Goal: Contribute content

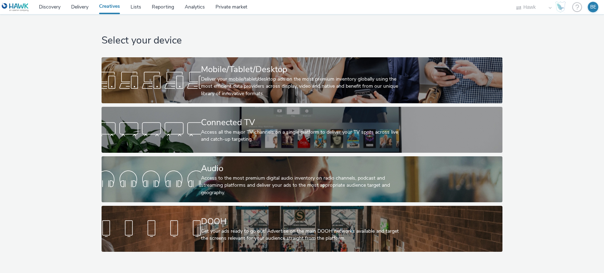
select select "11a7df10-284f-415c-b52a-427acf4c31ae"
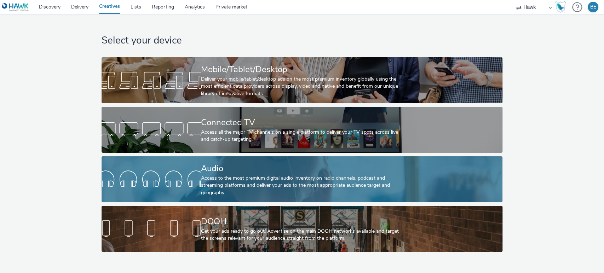
click at [224, 181] on div "Access to the most premium digital audio inventory on radio channels, podcast a…" at bounding box center [300, 186] width 199 height 22
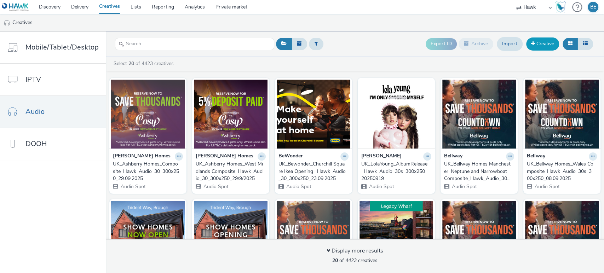
click at [533, 42] on span at bounding box center [533, 43] width 4 height 5
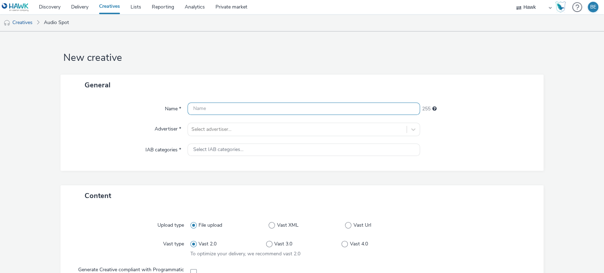
click at [217, 111] on input "text" at bounding box center [304, 109] width 233 height 12
paste input "UK_Bellway Homes_Lavender Rise, [GEOGRAPHIC_DATA] and [GEOGRAPHIC_DATA]"
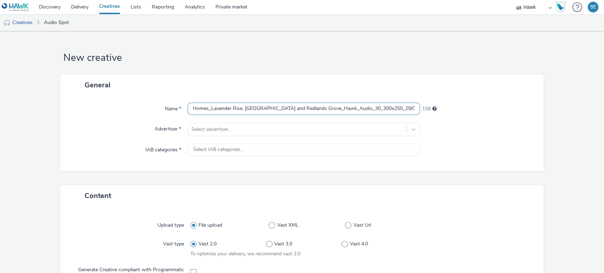
scroll to position [0, 31]
type input "UK_Bellway Homes_Lavender Rise, [GEOGRAPHIC_DATA] and Redlands Grove_Hawk_Audio…"
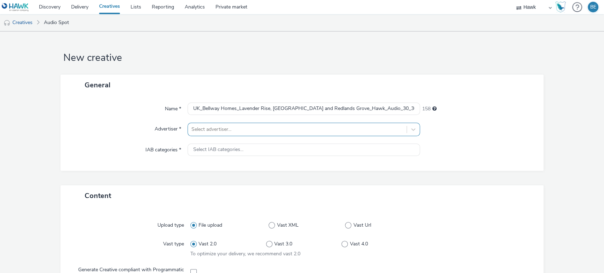
click at [253, 133] on div "Select advertiser..." at bounding box center [304, 129] width 233 height 13
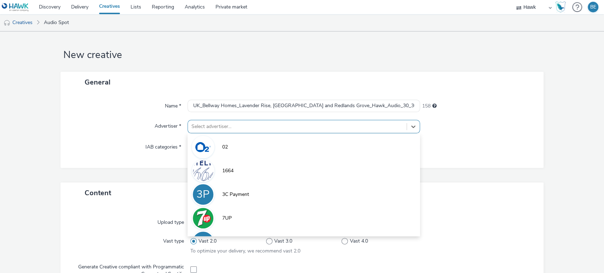
scroll to position [3, 0]
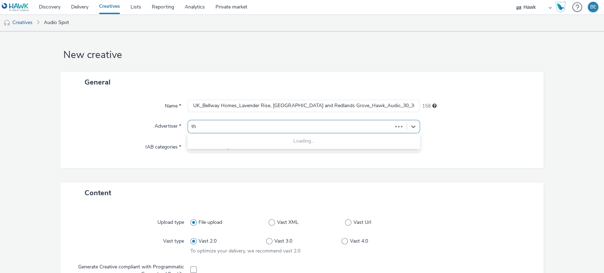
type input "t"
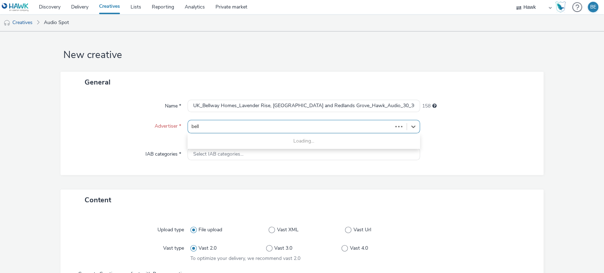
type input "bellw"
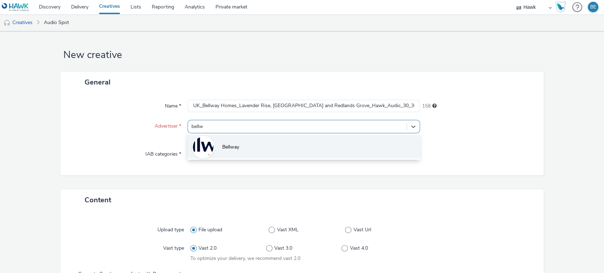
click at [226, 144] on span "Bellway" at bounding box center [230, 147] width 17 height 7
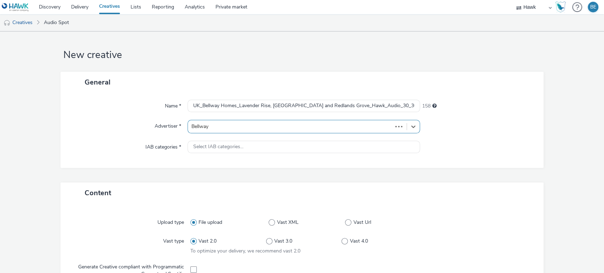
type input "[URL][DOMAIN_NAME]"
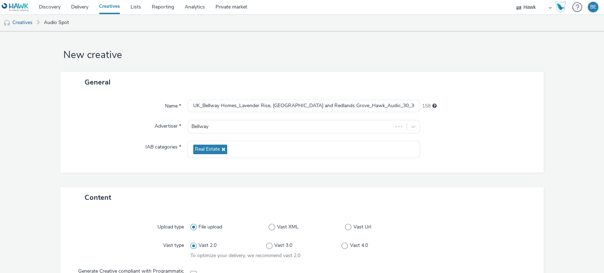
click at [112, 141] on div "IAB categories *" at bounding box center [128, 149] width 120 height 17
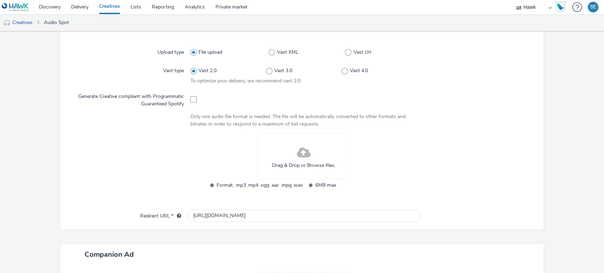
scroll to position [178, 0]
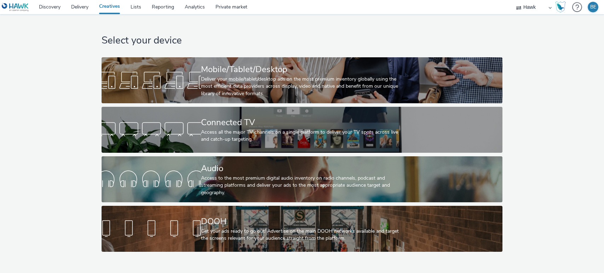
select select "11a7df10-284f-415c-b52a-427acf4c31ae"
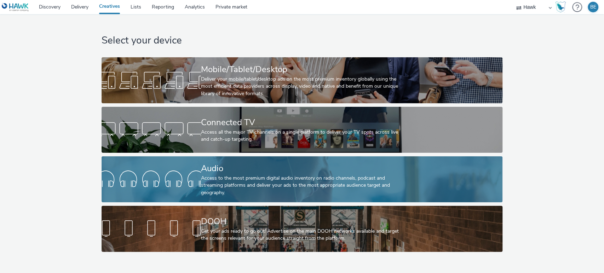
click at [221, 190] on div "Access to the most premium digital audio inventory on radio channels, podcast a…" at bounding box center [300, 186] width 199 height 22
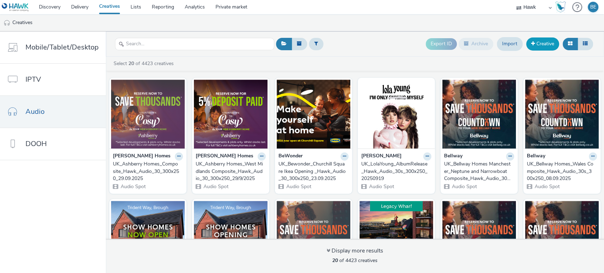
click at [548, 47] on link "Creative" at bounding box center [542, 44] width 33 height 13
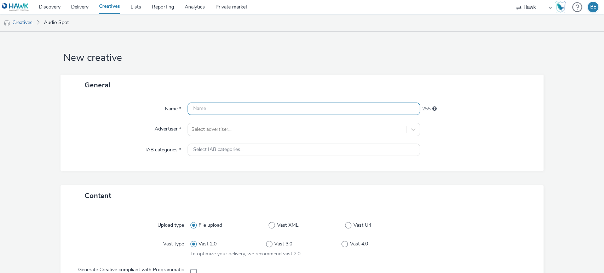
click at [237, 106] on input "text" at bounding box center [304, 109] width 233 height 12
paste input "UK_Bellway Homes_Holbrook Park, Vita at [GEOGRAPHIC_DATA] and The Meadows_Hawk_…"
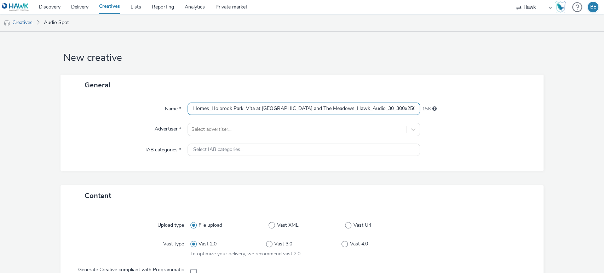
scroll to position [0, 30]
type input "UK_Bellway Homes_Holbrook Park, Vita at [GEOGRAPHIC_DATA] and The Meadows_Hawk_…"
click at [376, 94] on div "General" at bounding box center [301, 85] width 483 height 21
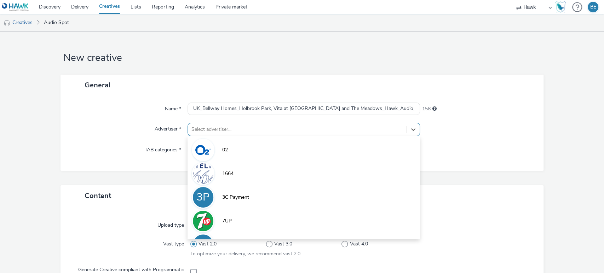
click at [244, 129] on div at bounding box center [297, 129] width 212 height 8
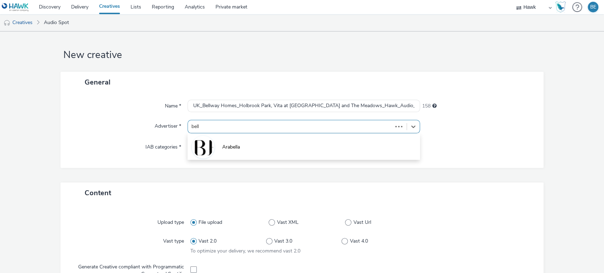
type input "bellw"
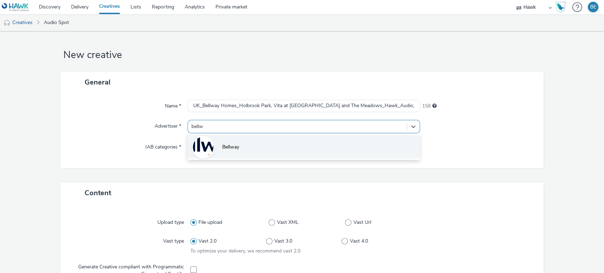
click at [228, 148] on span "Bellway" at bounding box center [230, 147] width 17 height 7
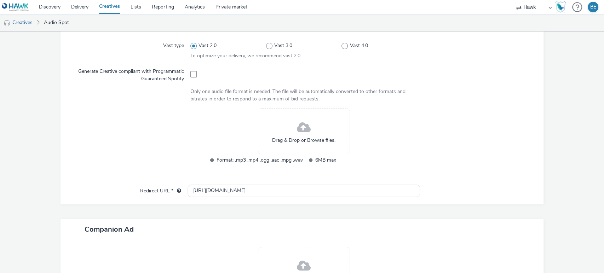
scroll to position [204, 0]
click at [293, 131] on div "Drag & Drop or Browse files." at bounding box center [304, 130] width 92 height 46
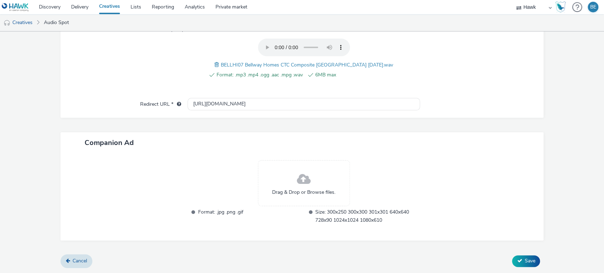
scroll to position [240, 0]
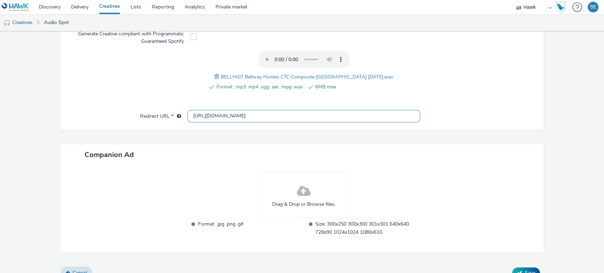
click at [239, 119] on input "[URL][DOMAIN_NAME]" at bounding box center [304, 116] width 233 height 12
paste input "[DOMAIN_NAME][URL]"
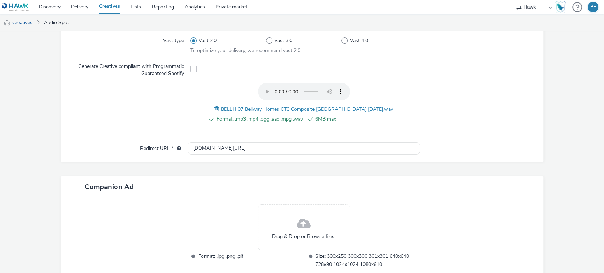
click at [241, 129] on form "New creative Error undefined : undefined must be a valid URL General Name * UK_…" at bounding box center [302, 54] width 604 height 526
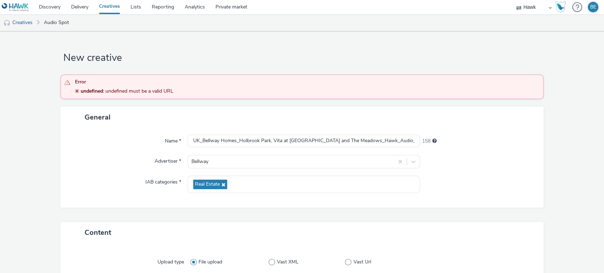
click at [109, 161] on div "Advertiser *" at bounding box center [128, 161] width 120 height 13
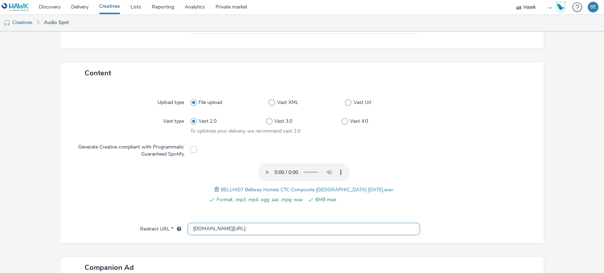
click at [261, 231] on input "[DOMAIN_NAME][URL]" at bounding box center [304, 229] width 233 height 12
type input "[URL][DOMAIN_NAME]"
click at [492, 223] on div at bounding box center [478, 229] width 116 height 13
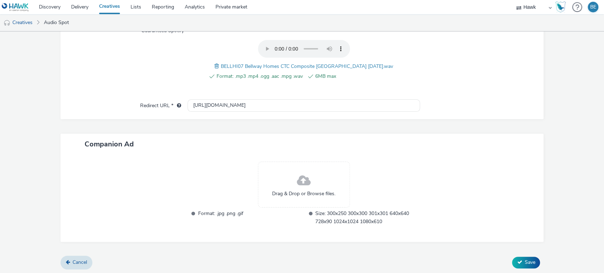
click at [298, 185] on span at bounding box center [304, 181] width 14 height 19
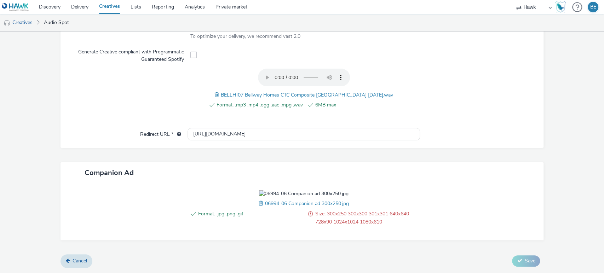
click at [259, 207] on span at bounding box center [262, 204] width 6 height 8
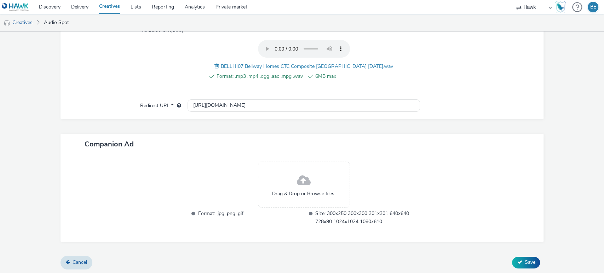
click at [299, 183] on span at bounding box center [304, 181] width 14 height 19
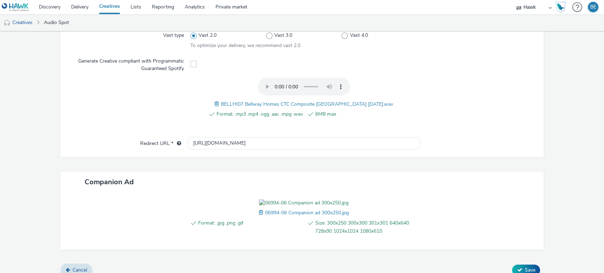
scroll to position [261, 0]
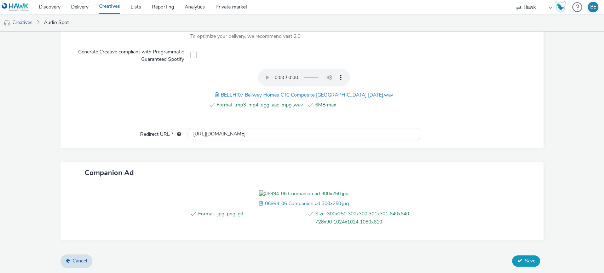
click at [512, 263] on button "Save" at bounding box center [526, 260] width 28 height 11
